Goal: Task Accomplishment & Management: Manage account settings

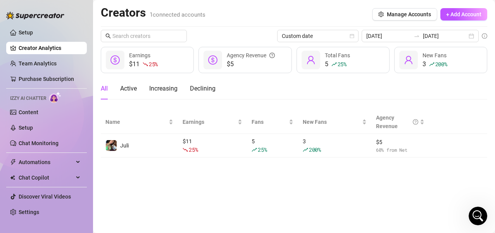
scroll to position [879, 0]
